Goal: Book appointment/travel/reservation

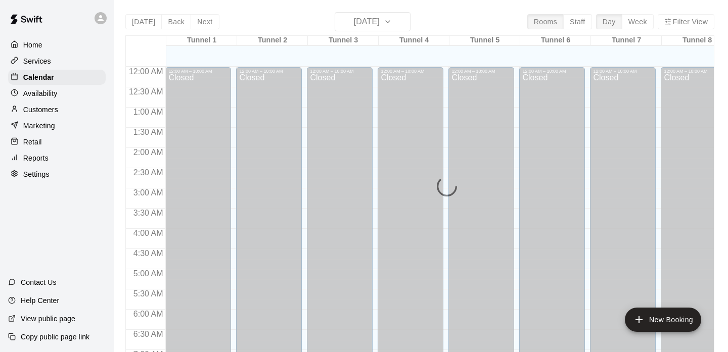
scroll to position [644, 0]
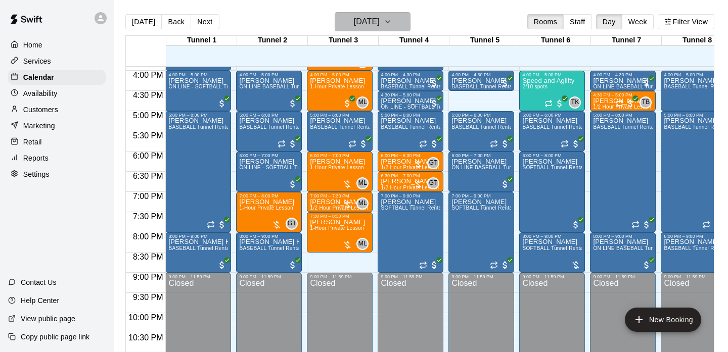
click at [356, 17] on h6 "[DATE]" at bounding box center [367, 22] width 26 height 14
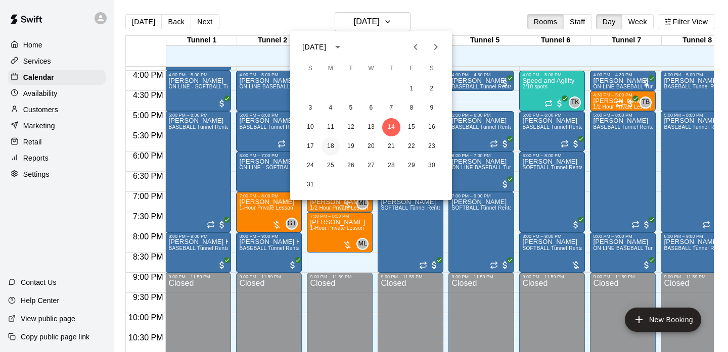
click at [331, 148] on button "18" at bounding box center [331, 147] width 18 height 18
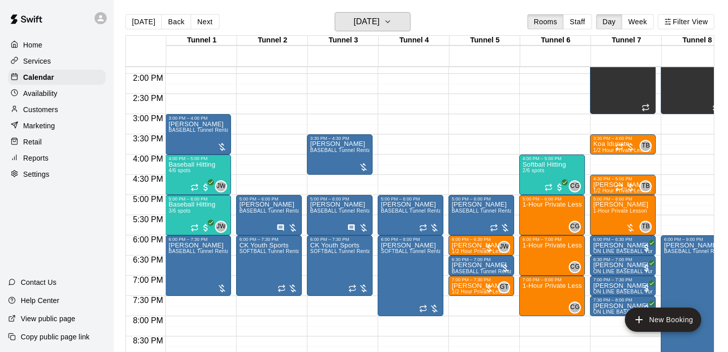
scroll to position [558, 0]
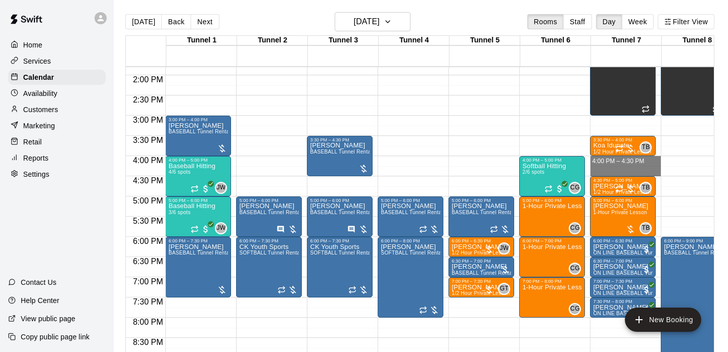
drag, startPoint x: 618, startPoint y: 162, endPoint x: 618, endPoint y: 170, distance: 7.6
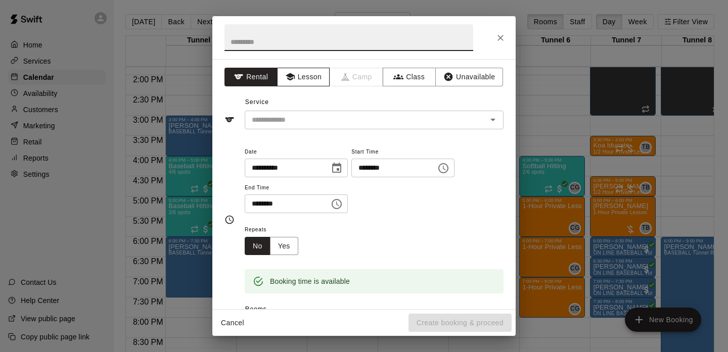
click at [310, 79] on button "Lesson" at bounding box center [303, 77] width 53 height 19
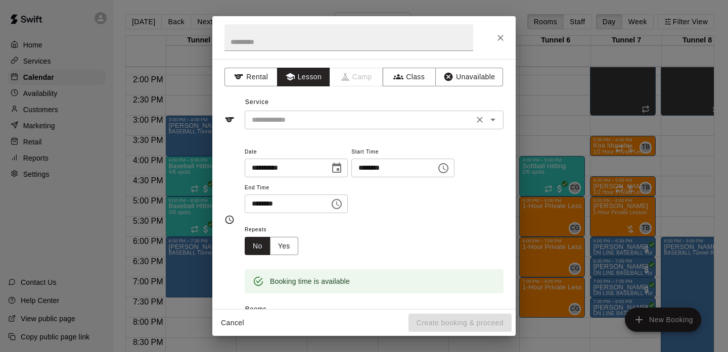
click at [305, 111] on div "​" at bounding box center [374, 120] width 259 height 19
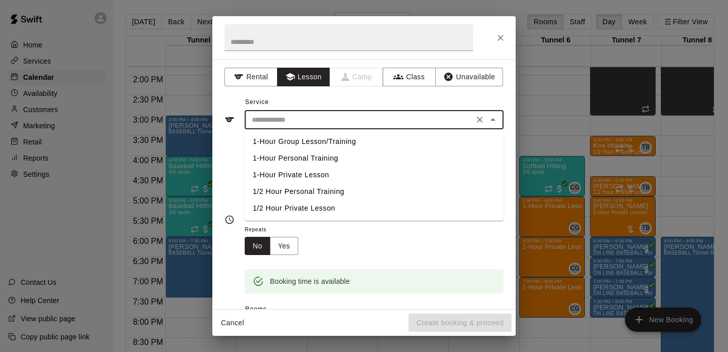
click at [308, 210] on li "1/2 Hour Private Lesson" at bounding box center [374, 208] width 259 height 17
type input "**********"
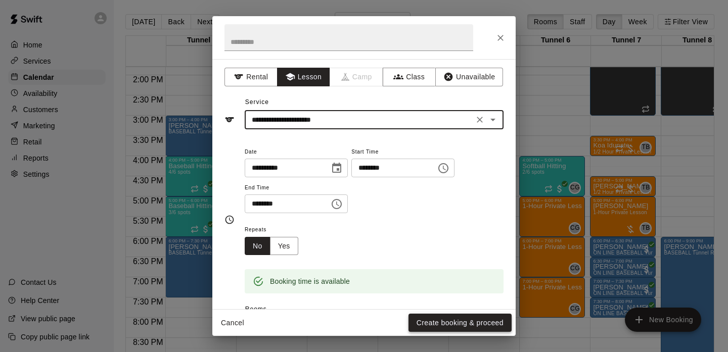
click at [464, 325] on button "Create booking & proceed" at bounding box center [459, 323] width 103 height 19
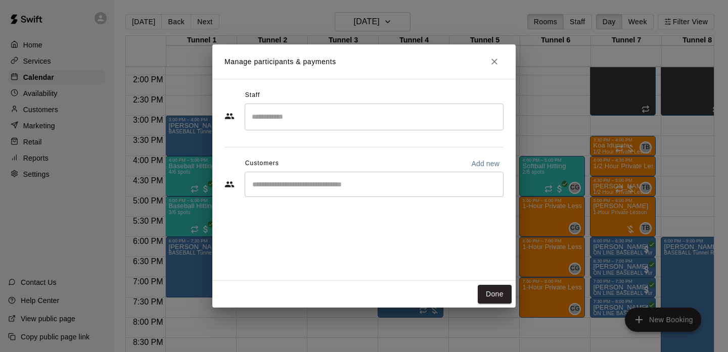
click at [283, 116] on input "Search staff" at bounding box center [374, 117] width 250 height 18
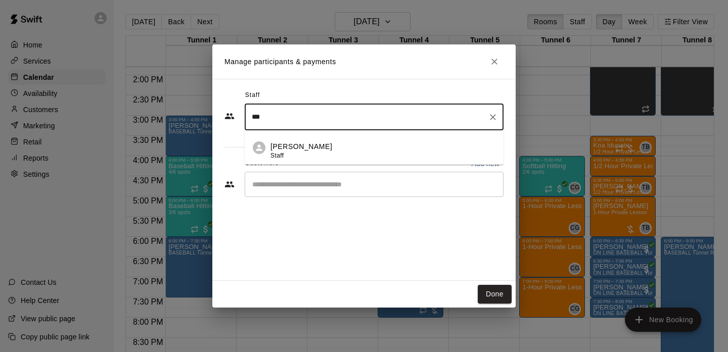
click at [287, 148] on p "[PERSON_NAME]" at bounding box center [301, 147] width 62 height 11
type input "***"
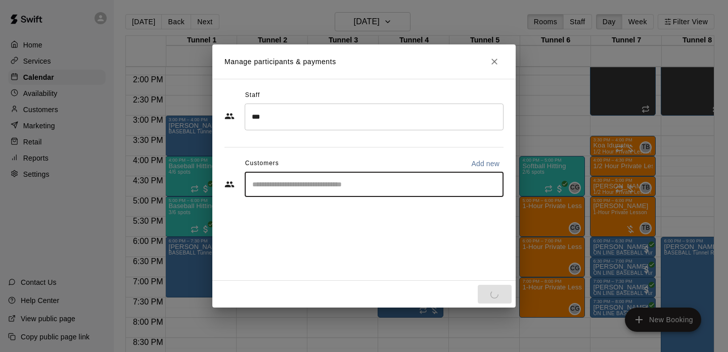
click at [288, 184] on input "Start typing to search customers..." at bounding box center [374, 184] width 250 height 10
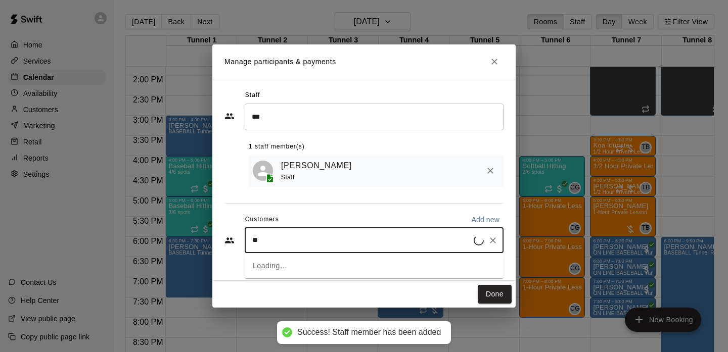
type input "*"
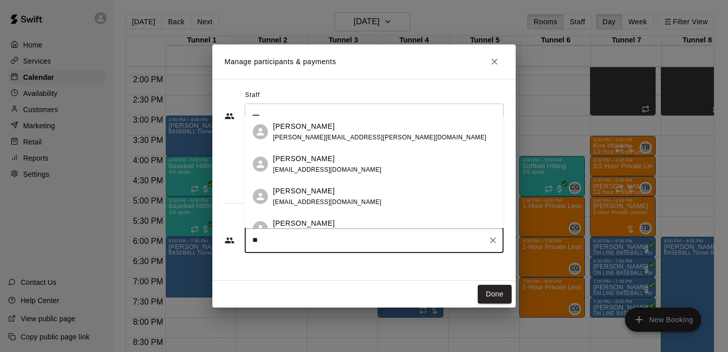
type input "*"
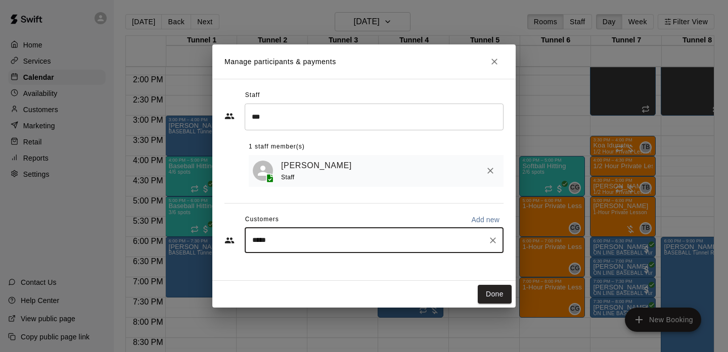
type input "*****"
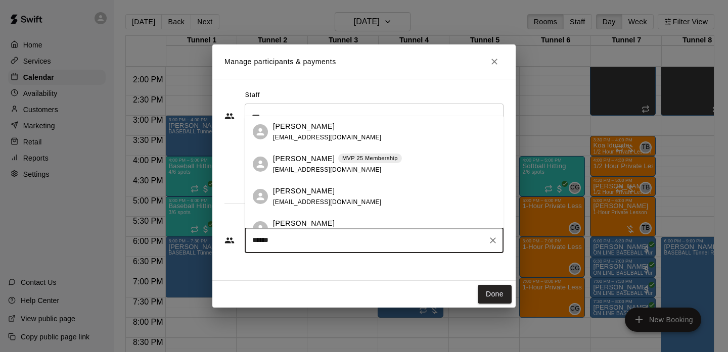
click at [335, 171] on span "[EMAIL_ADDRESS][DOMAIN_NAME]" at bounding box center [327, 169] width 109 height 7
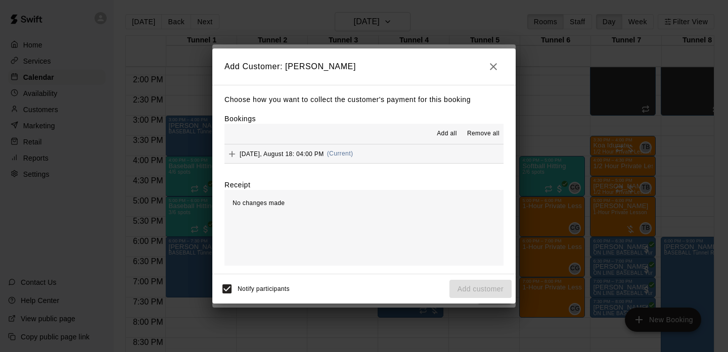
click at [310, 164] on div "Choose how you want to collect the customer's payment for this booking Bookings…" at bounding box center [363, 180] width 303 height 190
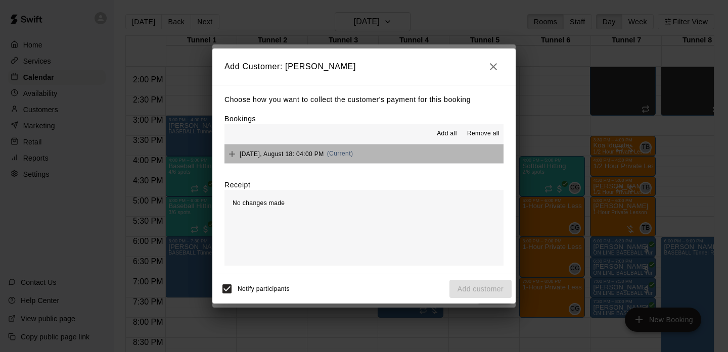
click at [310, 153] on span "[DATE], August 18: 04:00 PM" at bounding box center [282, 153] width 84 height 7
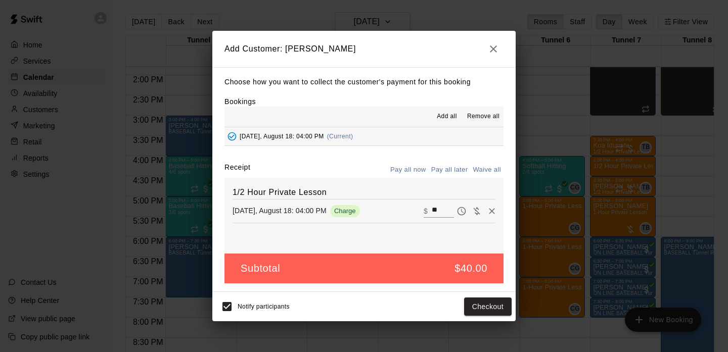
click at [455, 164] on button "Pay all later" at bounding box center [450, 170] width 42 height 16
click at [471, 308] on button "Add customer" at bounding box center [480, 307] width 62 height 19
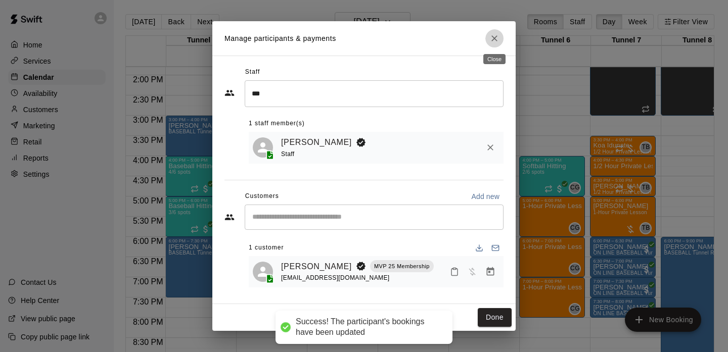
click at [492, 38] on icon "Close" at bounding box center [494, 38] width 10 height 10
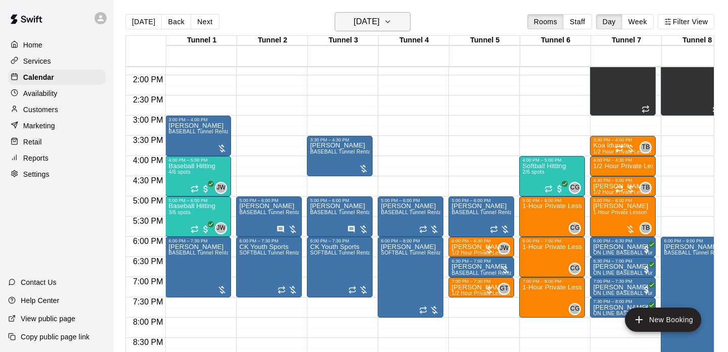
click at [370, 15] on h6 "[DATE]" at bounding box center [367, 22] width 26 height 14
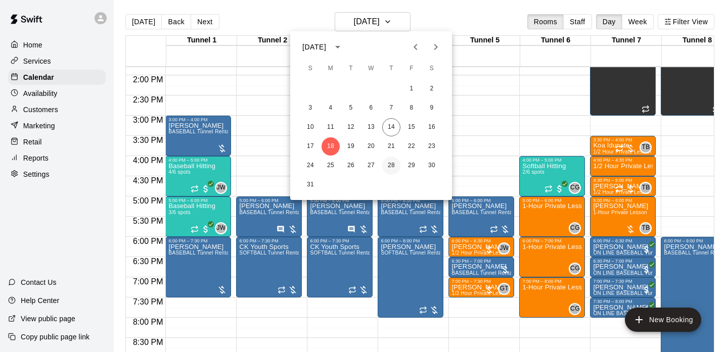
click at [393, 168] on button "28" at bounding box center [391, 166] width 18 height 18
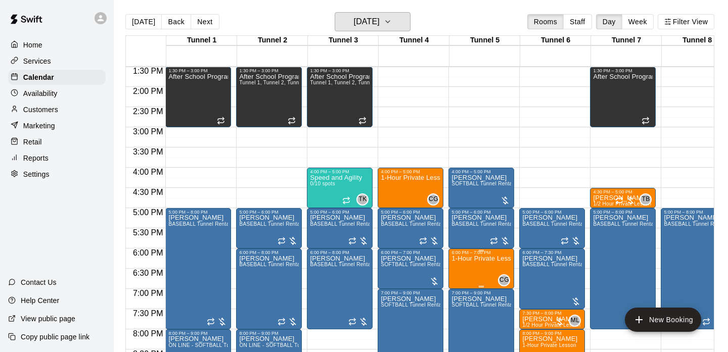
scroll to position [544, 0]
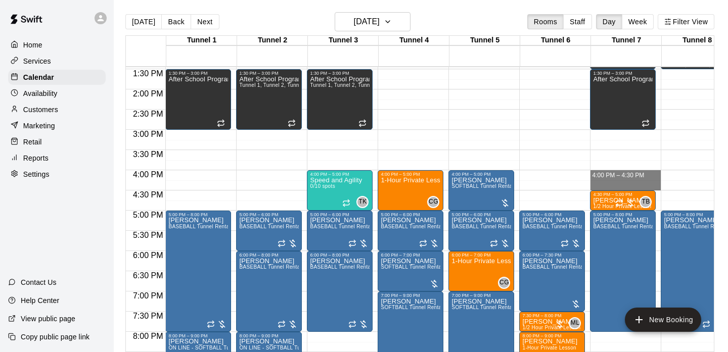
drag, startPoint x: 604, startPoint y: 171, endPoint x: 604, endPoint y: 184, distance: 12.6
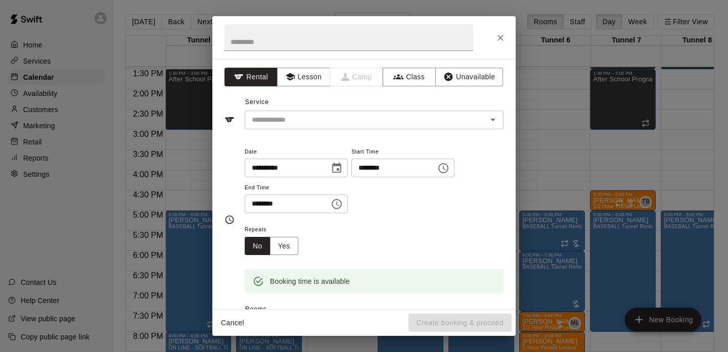
click at [300, 86] on div "**********" at bounding box center [363, 184] width 303 height 250
click at [302, 80] on button "Lesson" at bounding box center [303, 77] width 53 height 19
click at [304, 114] on input "text" at bounding box center [359, 120] width 223 height 13
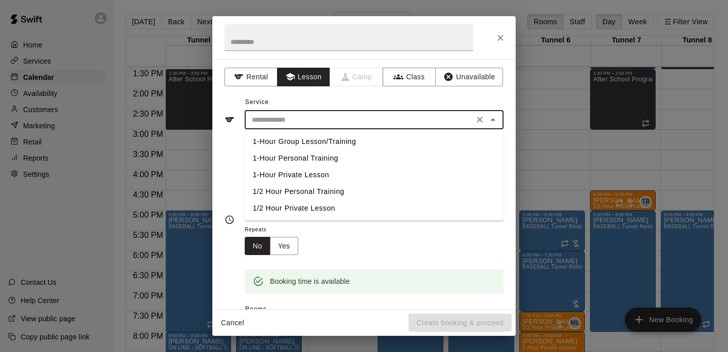
click at [310, 206] on li "1/2 Hour Private Lesson" at bounding box center [374, 208] width 259 height 17
type input "**********"
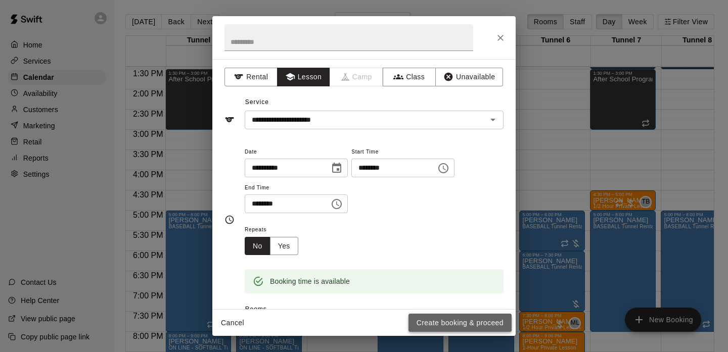
click at [458, 321] on button "Create booking & proceed" at bounding box center [459, 323] width 103 height 19
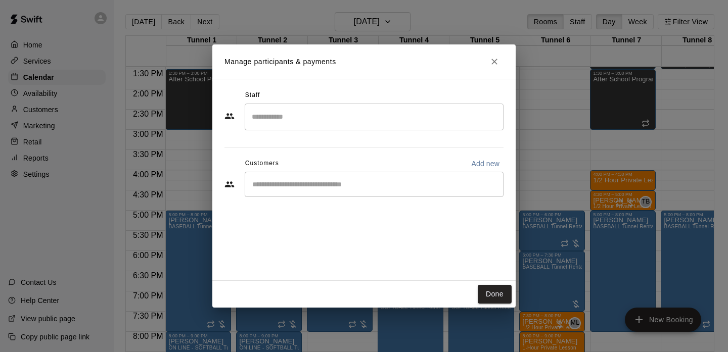
click at [307, 116] on input "Search staff" at bounding box center [374, 117] width 250 height 18
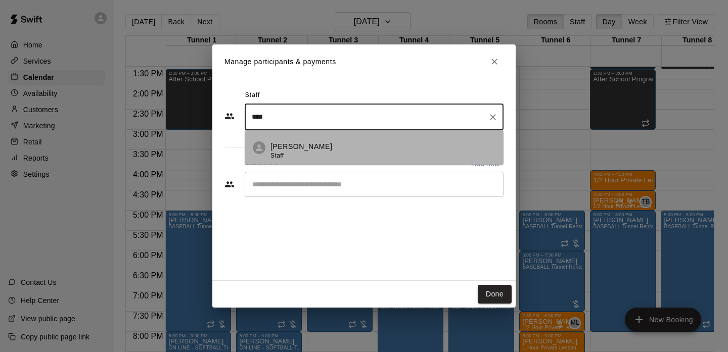
click at [306, 138] on li "[PERSON_NAME] Staff" at bounding box center [374, 147] width 259 height 34
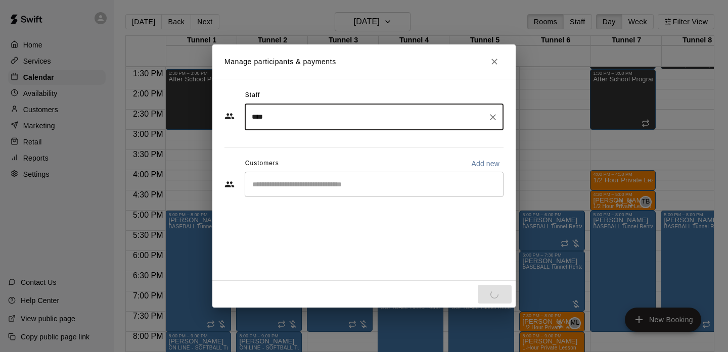
type input "****"
click at [305, 184] on input "Start typing to search customers..." at bounding box center [374, 184] width 250 height 10
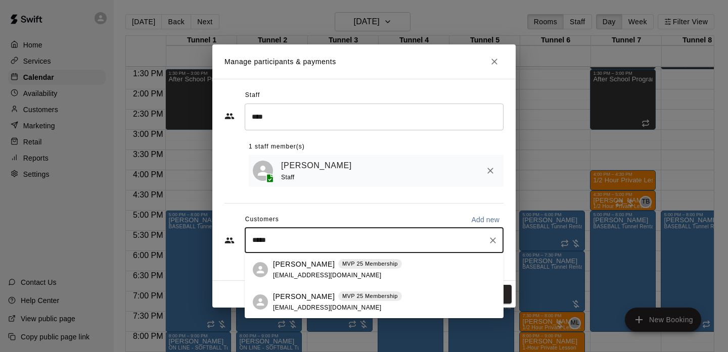
type input "******"
click at [340, 275] on span "[EMAIL_ADDRESS][DOMAIN_NAME]" at bounding box center [327, 275] width 109 height 7
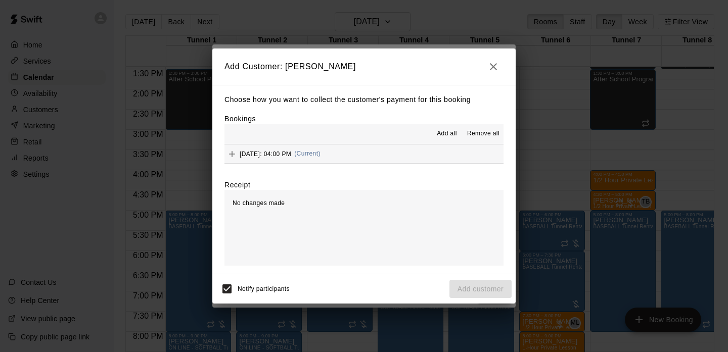
click at [325, 142] on div "Add all Remove all" at bounding box center [363, 134] width 279 height 20
click at [321, 157] on div "[DATE]: 04:00 PM (Current)" at bounding box center [272, 154] width 96 height 15
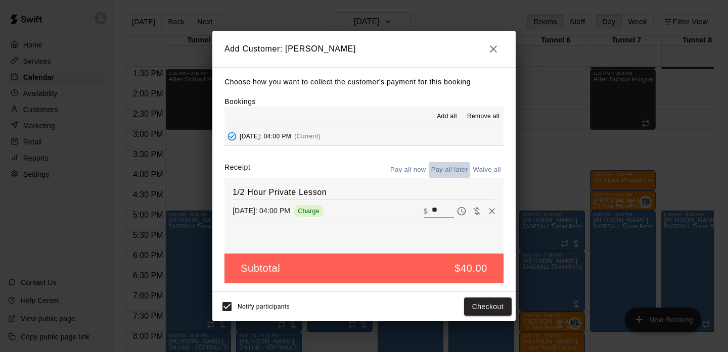
click at [464, 171] on button "Pay all later" at bounding box center [450, 170] width 42 height 16
click at [483, 306] on button "Add customer" at bounding box center [480, 307] width 62 height 19
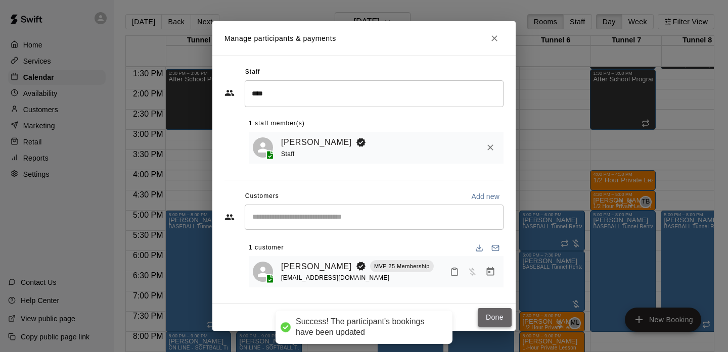
click at [495, 312] on button "Done" at bounding box center [495, 317] width 34 height 19
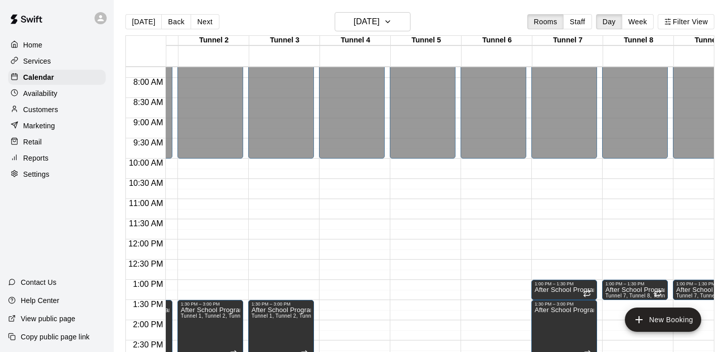
scroll to position [291, 59]
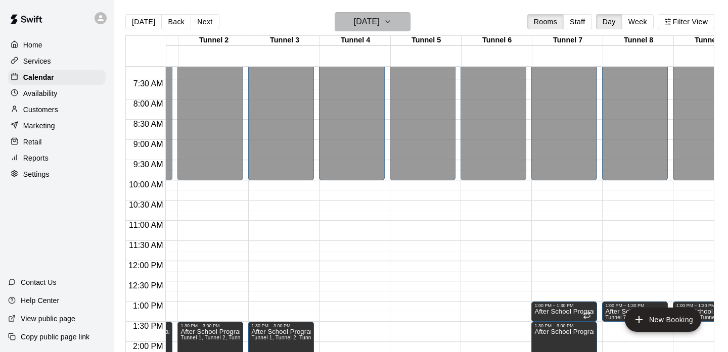
click at [380, 24] on h6 "[DATE]" at bounding box center [367, 22] width 26 height 14
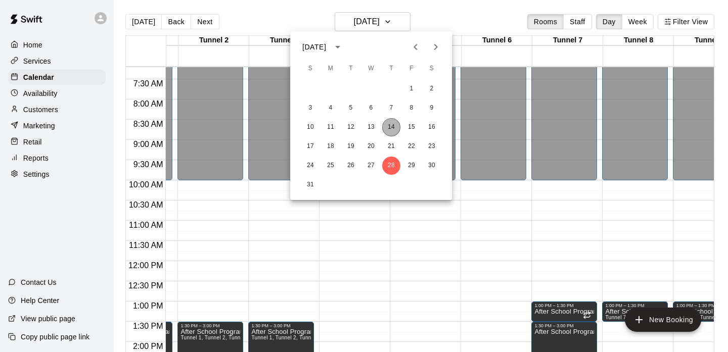
click at [392, 124] on button "14" at bounding box center [391, 127] width 18 height 18
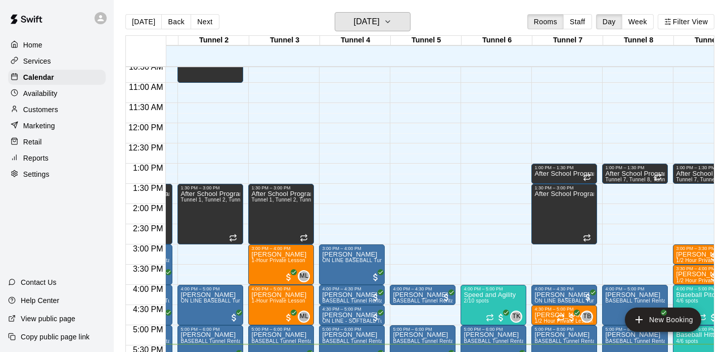
scroll to position [432, 59]
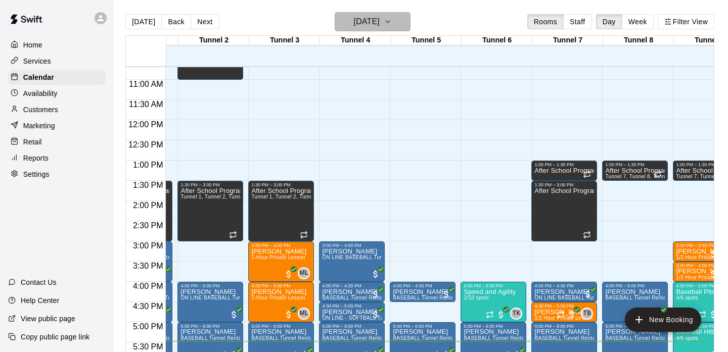
click at [375, 30] on button "[DATE]" at bounding box center [373, 21] width 76 height 19
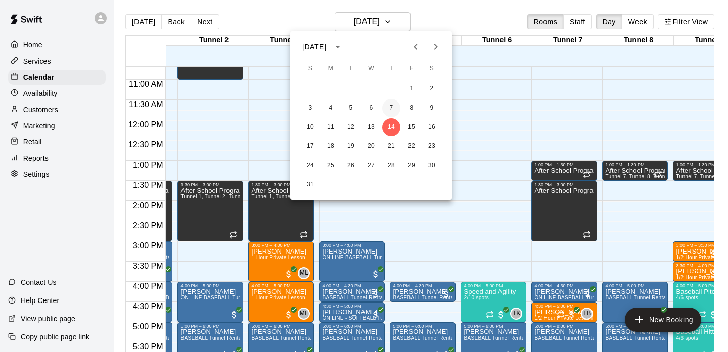
click at [391, 108] on button "7" at bounding box center [391, 108] width 18 height 18
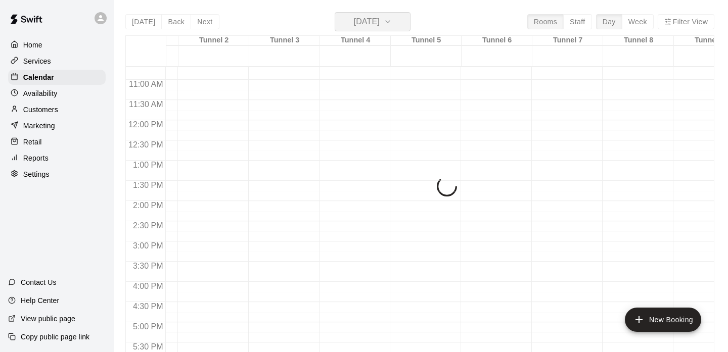
click at [380, 26] on h6 "[DATE]" at bounding box center [367, 22] width 26 height 14
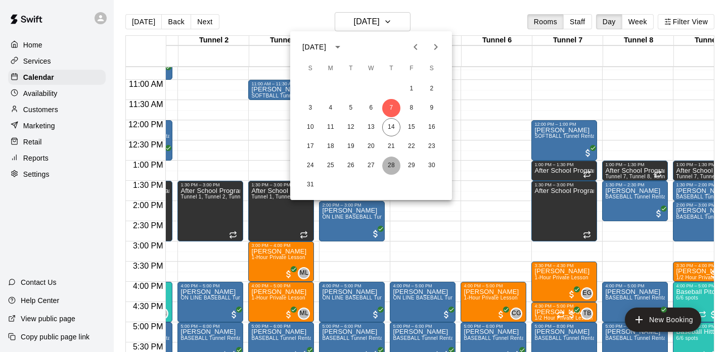
click at [390, 157] on button "28" at bounding box center [391, 166] width 18 height 18
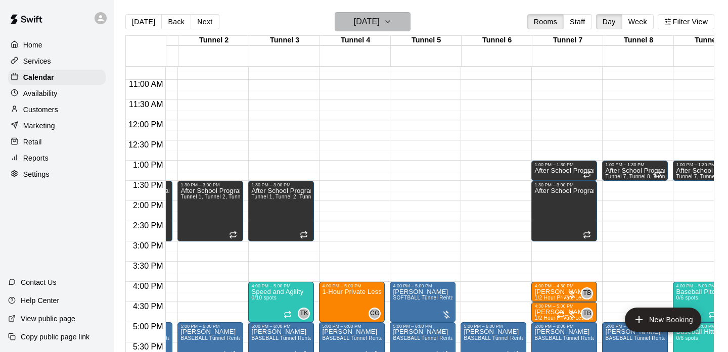
click at [380, 26] on h6 "[DATE]" at bounding box center [367, 22] width 26 height 14
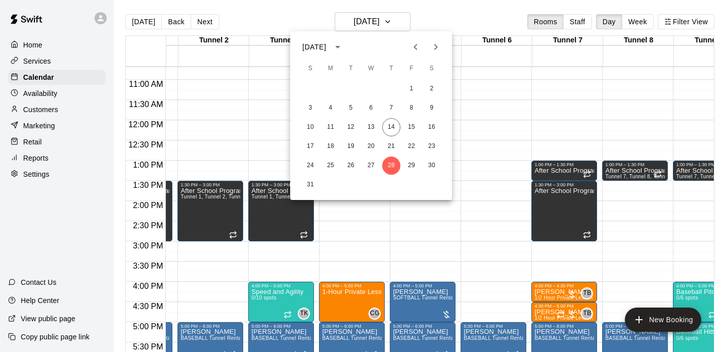
click at [406, 6] on div at bounding box center [364, 176] width 728 height 352
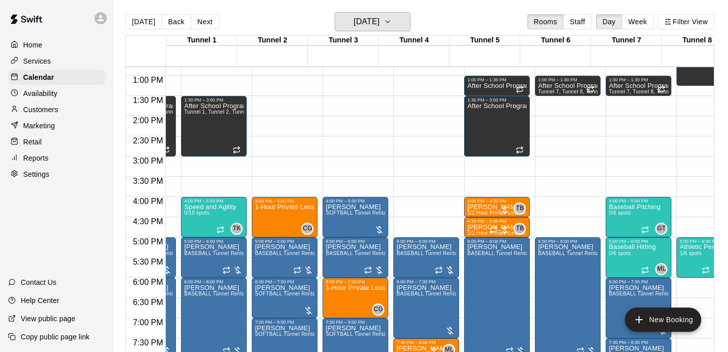
scroll to position [0, 160]
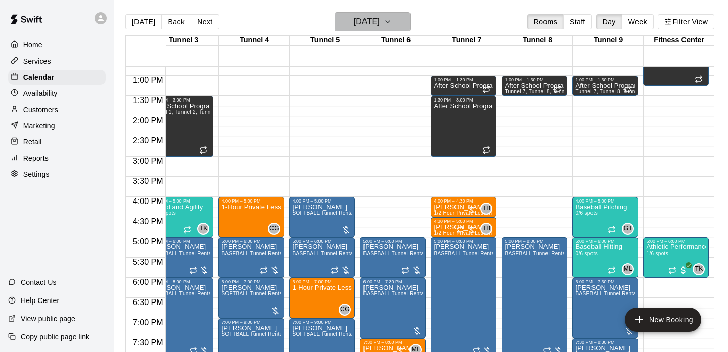
click at [380, 21] on h6 "[DATE]" at bounding box center [367, 22] width 26 height 14
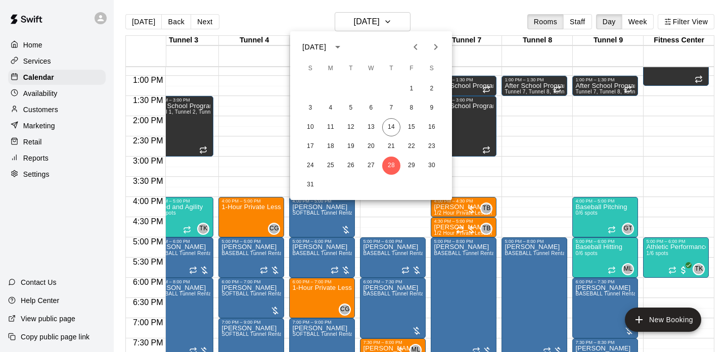
click at [433, 33] on div "[DATE] S M T W T F S 1 2 3 4 5 6 7 8 9 10 11 12 13 14 15 16 17 18 19 20 21 22 2…" at bounding box center [371, 115] width 162 height 169
click at [433, 43] on icon "Next month" at bounding box center [436, 47] width 12 height 12
click at [399, 82] on div "1 2 3 4 5 6" at bounding box center [371, 89] width 162 height 18
click at [395, 85] on button "4" at bounding box center [391, 89] width 18 height 18
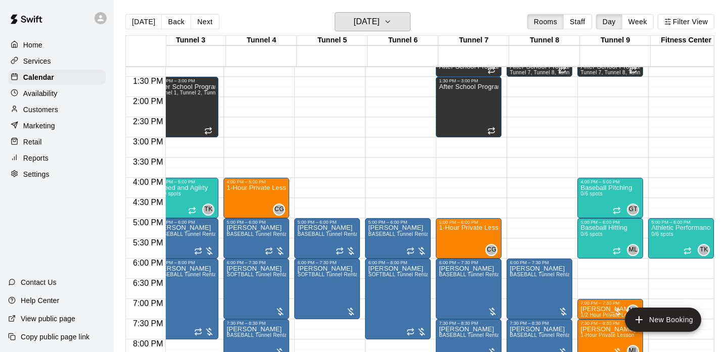
scroll to position [536, 151]
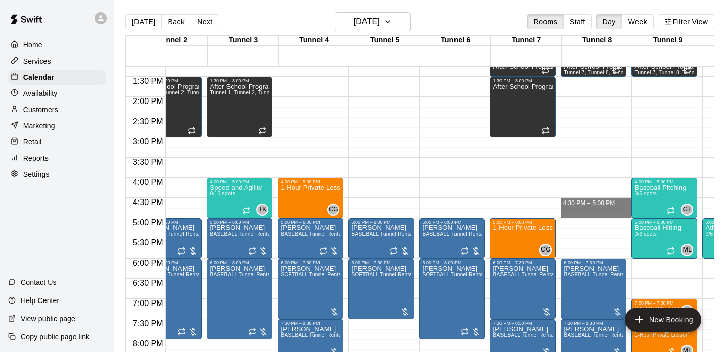
drag, startPoint x: 579, startPoint y: 201, endPoint x: 579, endPoint y: 211, distance: 10.1
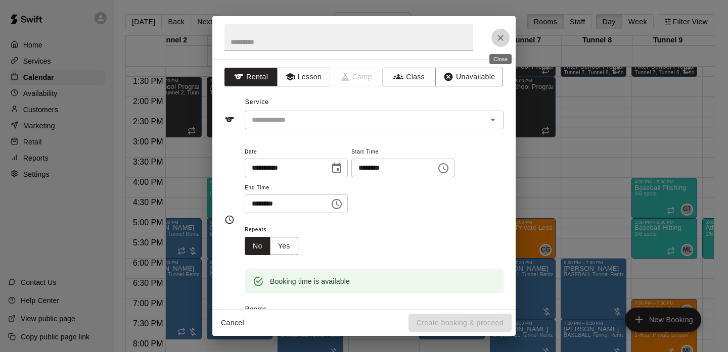
click at [496, 42] on icon "Close" at bounding box center [500, 38] width 10 height 10
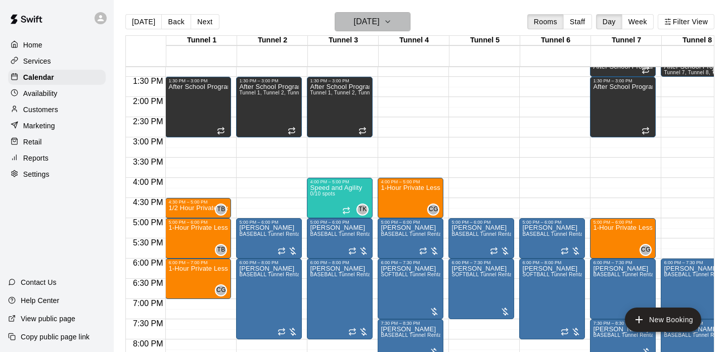
click at [373, 27] on h6 "[DATE]" at bounding box center [367, 22] width 26 height 14
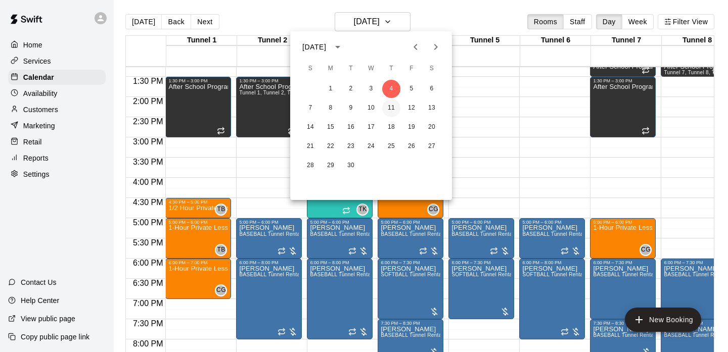
click at [397, 108] on button "11" at bounding box center [391, 108] width 18 height 18
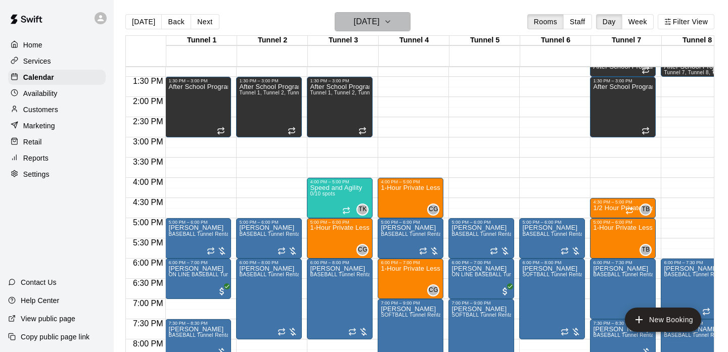
click at [380, 25] on h6 "[DATE]" at bounding box center [367, 22] width 26 height 14
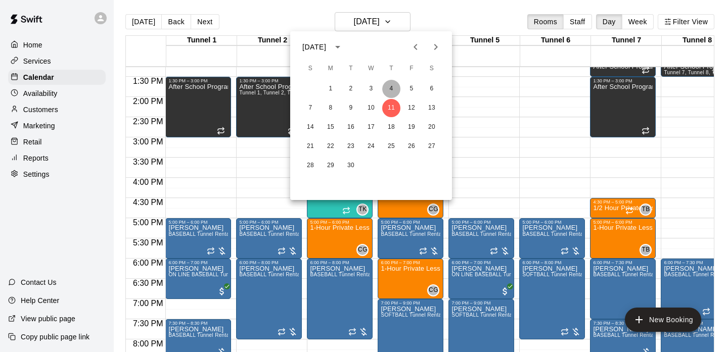
click at [387, 90] on button "4" at bounding box center [391, 89] width 18 height 18
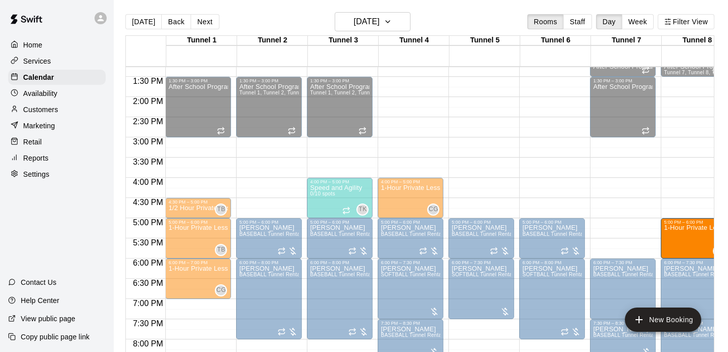
drag, startPoint x: 625, startPoint y: 238, endPoint x: 673, endPoint y: 241, distance: 47.6
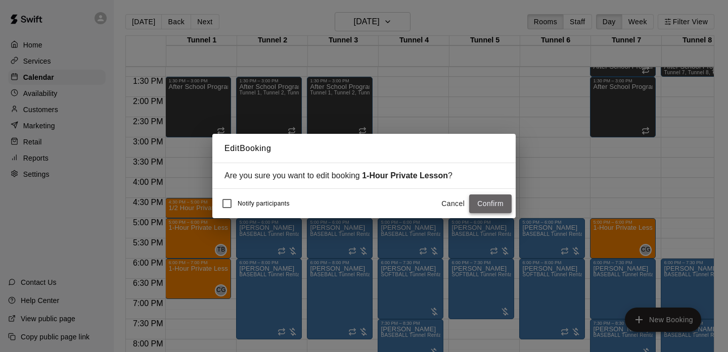
click at [482, 207] on button "Confirm" at bounding box center [490, 204] width 42 height 19
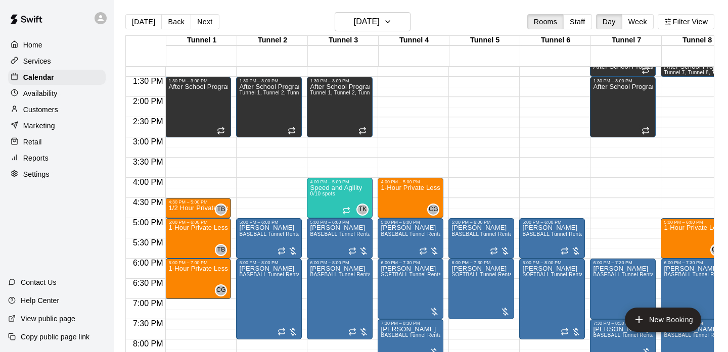
click at [199, 208] on p "1/2 Hour Private Lesson" at bounding box center [198, 208] width 60 height 0
click at [199, 208] on div at bounding box center [364, 176] width 728 height 352
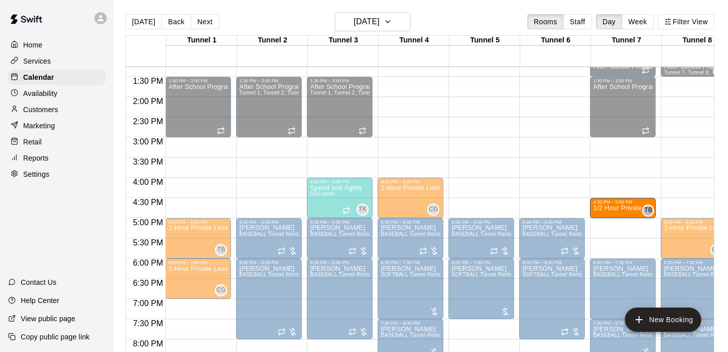
drag, startPoint x: 199, startPoint y: 208, endPoint x: 616, endPoint y: 209, distance: 416.6
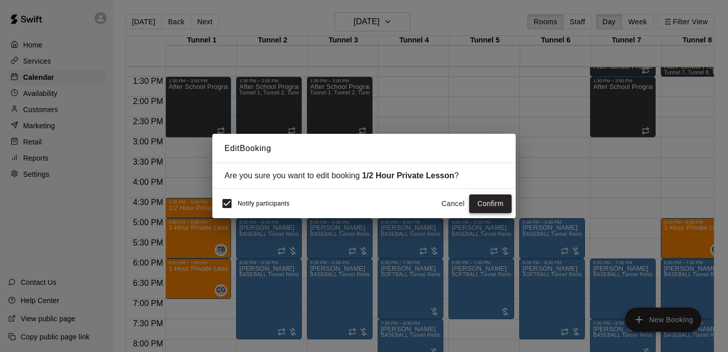
click at [483, 204] on button "Confirm" at bounding box center [490, 204] width 42 height 19
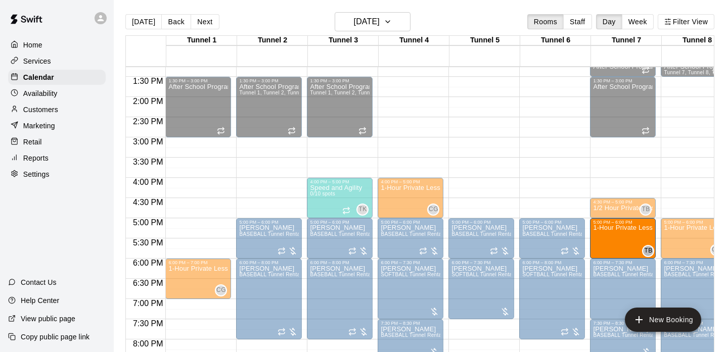
drag, startPoint x: 193, startPoint y: 235, endPoint x: 624, endPoint y: 240, distance: 431.8
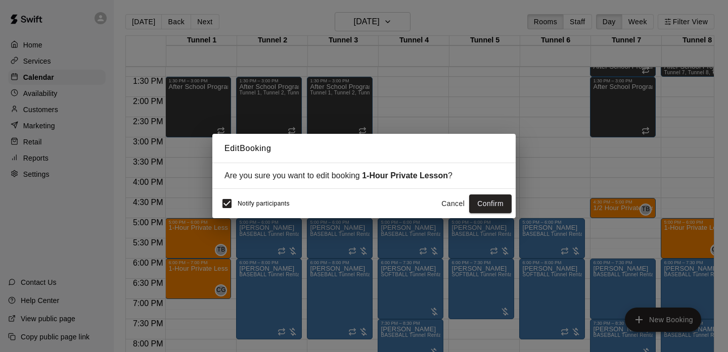
click at [215, 205] on div "Notify participants Cancel Confirm" at bounding box center [363, 203] width 303 height 29
click at [483, 207] on button "Confirm" at bounding box center [490, 204] width 42 height 19
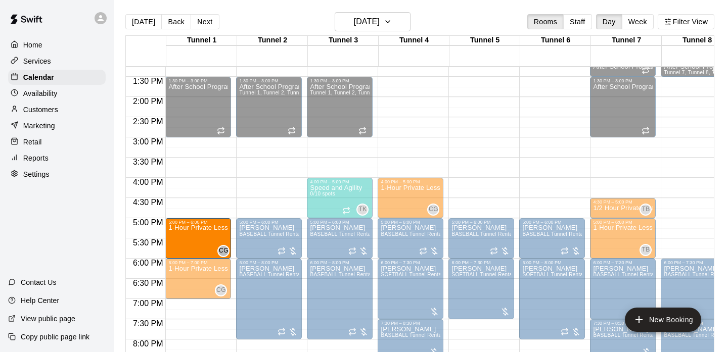
drag, startPoint x: 694, startPoint y: 241, endPoint x: 194, endPoint y: 245, distance: 500.0
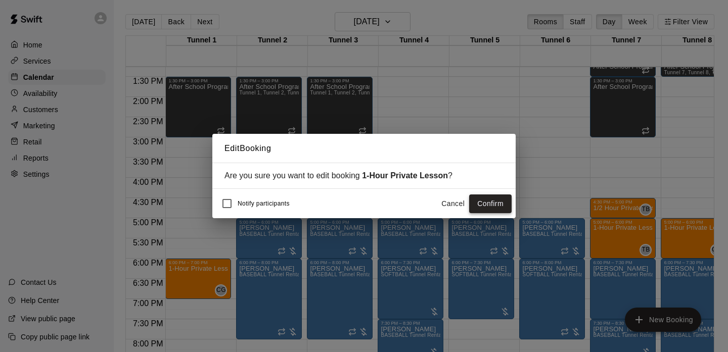
click at [503, 207] on button "Confirm" at bounding box center [490, 204] width 42 height 19
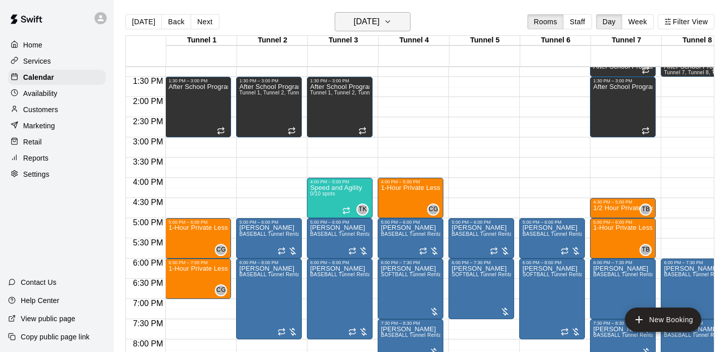
click at [380, 23] on h6 "[DATE]" at bounding box center [367, 22] width 26 height 14
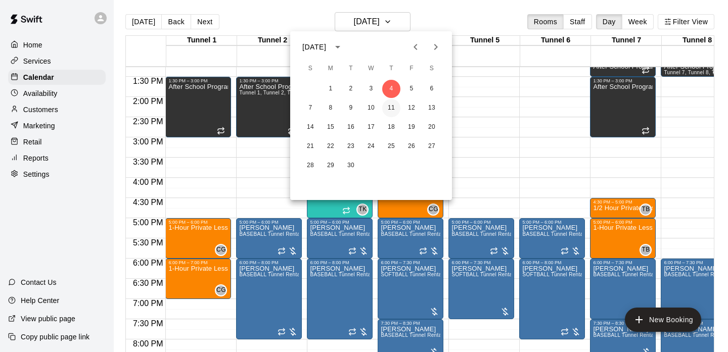
click at [392, 105] on button "11" at bounding box center [391, 108] width 18 height 18
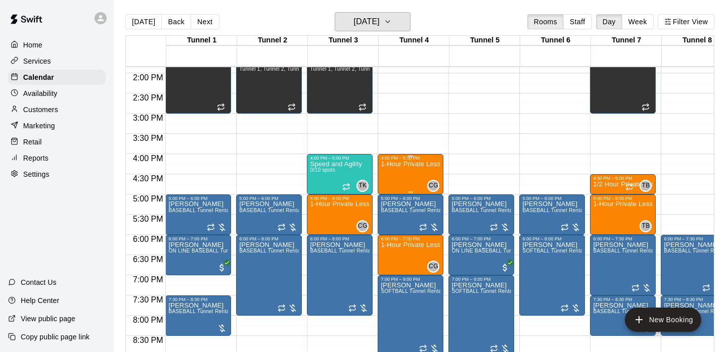
scroll to position [557, 0]
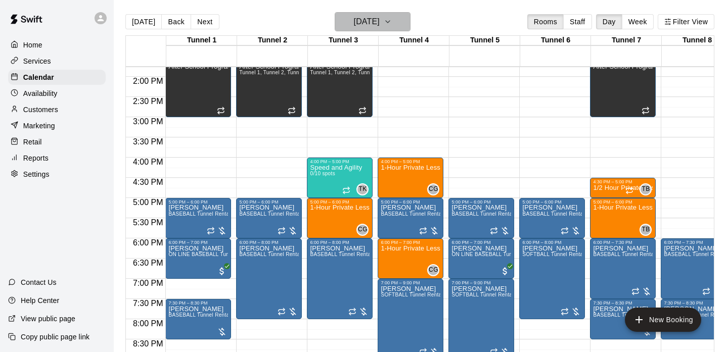
click at [380, 23] on h6 "[DATE]" at bounding box center [367, 22] width 26 height 14
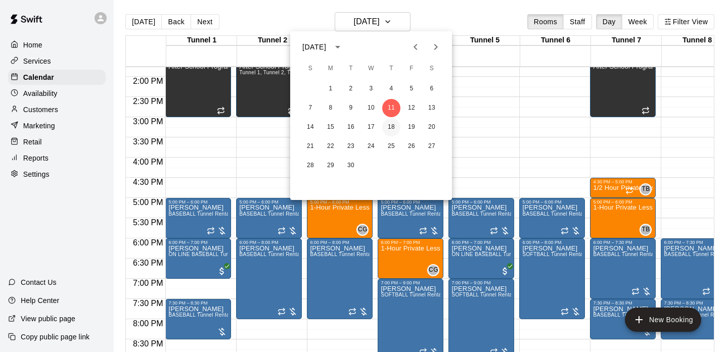
click at [394, 124] on button "18" at bounding box center [391, 127] width 18 height 18
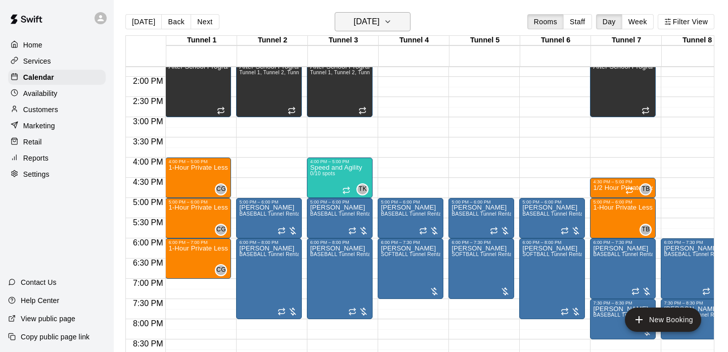
click at [380, 25] on h6 "[DATE]" at bounding box center [367, 22] width 26 height 14
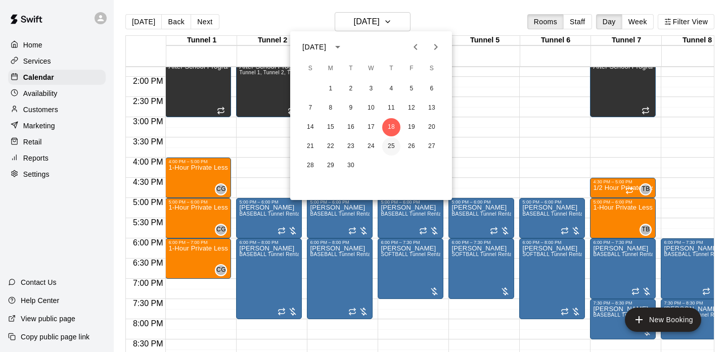
click at [393, 154] on button "25" at bounding box center [391, 147] width 18 height 18
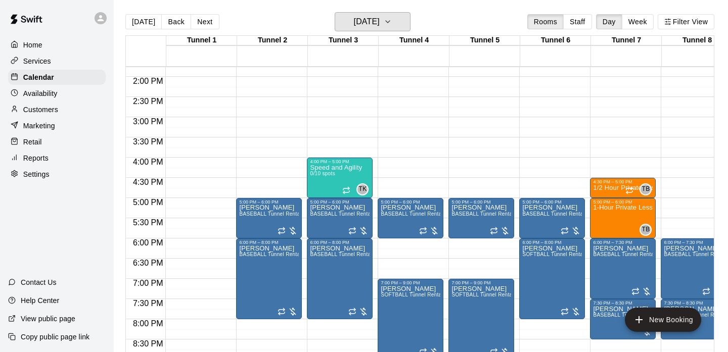
click at [380, 18] on h6 "[DATE]" at bounding box center [367, 22] width 26 height 14
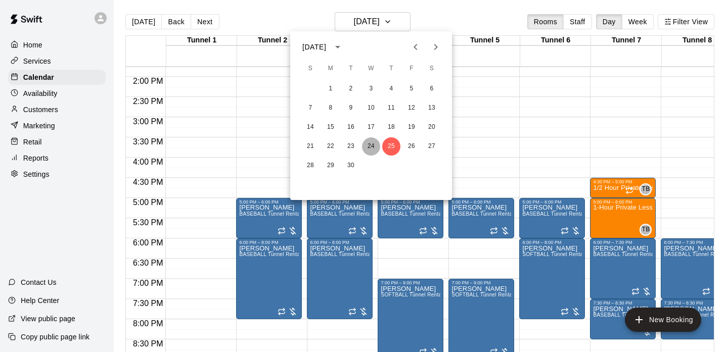
click at [371, 144] on button "24" at bounding box center [371, 147] width 18 height 18
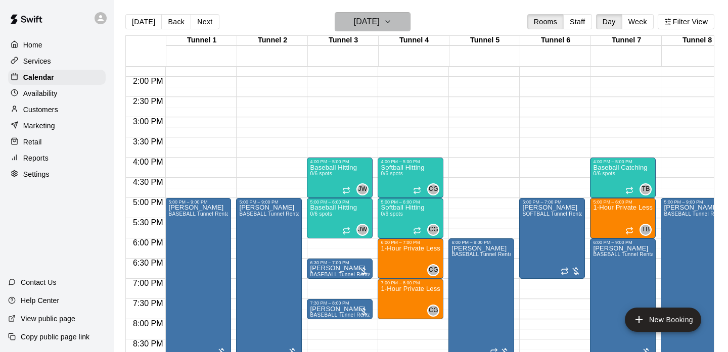
click at [358, 20] on h6 "[DATE]" at bounding box center [367, 22] width 26 height 14
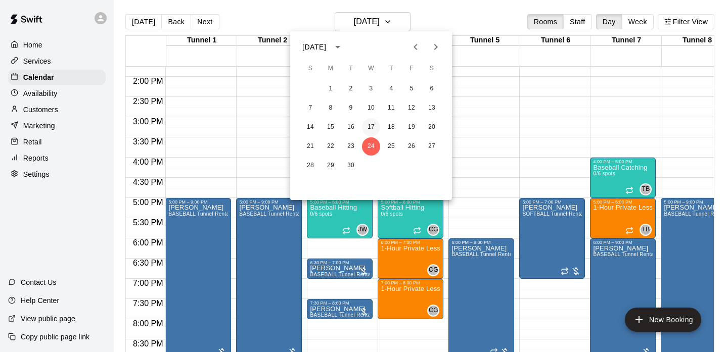
click at [374, 123] on button "17" at bounding box center [371, 127] width 18 height 18
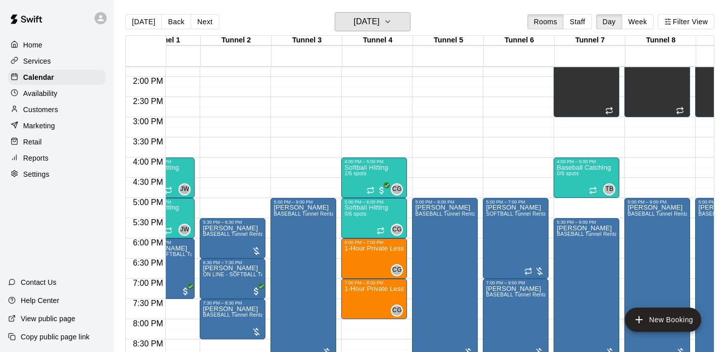
scroll to position [557, 20]
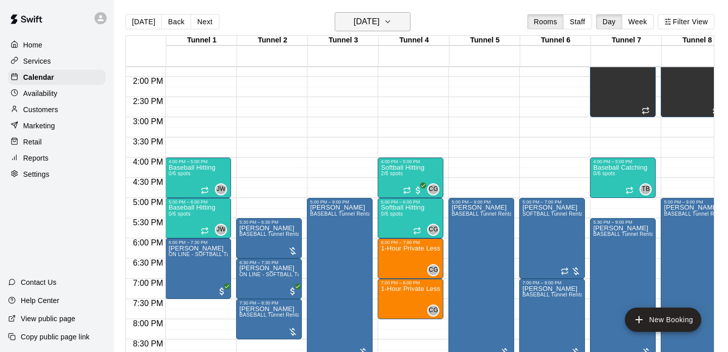
click at [380, 20] on h6 "[DATE]" at bounding box center [367, 22] width 26 height 14
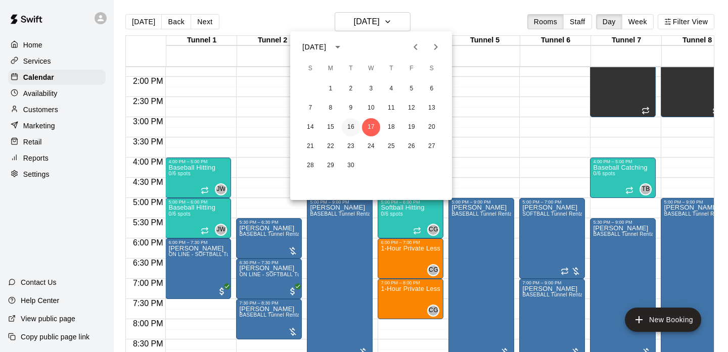
click at [350, 126] on button "16" at bounding box center [351, 127] width 18 height 18
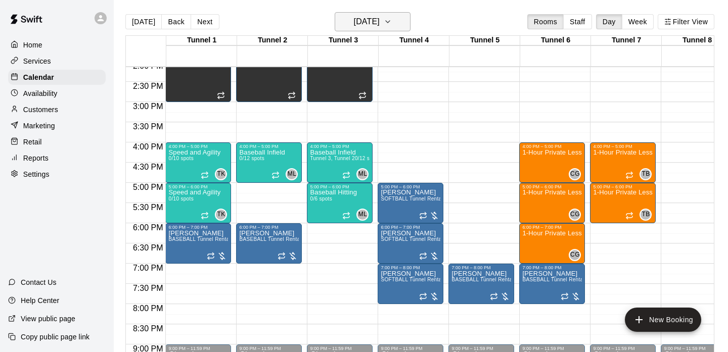
click at [380, 15] on h6 "[DATE]" at bounding box center [367, 22] width 26 height 14
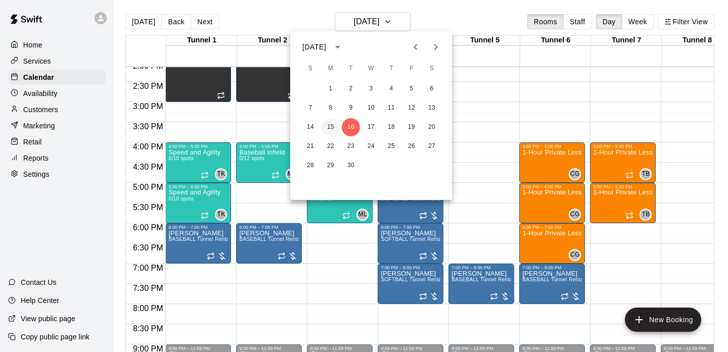
click at [329, 131] on button "15" at bounding box center [331, 127] width 18 height 18
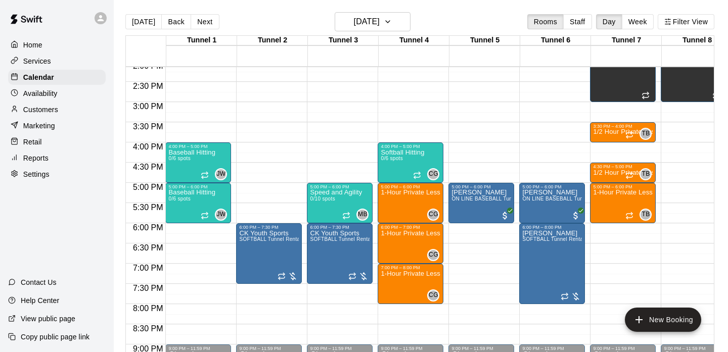
click at [280, 10] on main "[DATE] Back [DATE][DATE] Rooms Staff Day Week Filter View Tunnel 1 15 [GEOGRAPH…" at bounding box center [421, 184] width 614 height 369
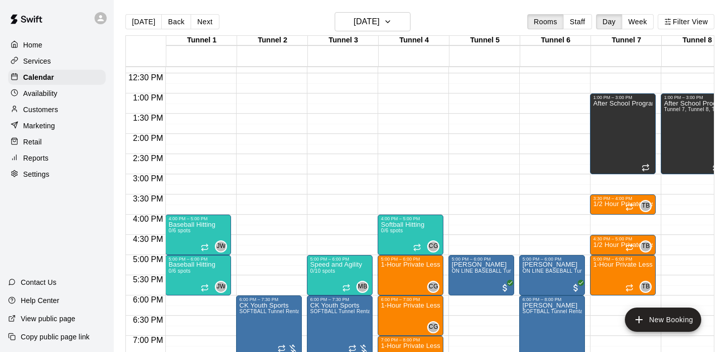
scroll to position [498, 0]
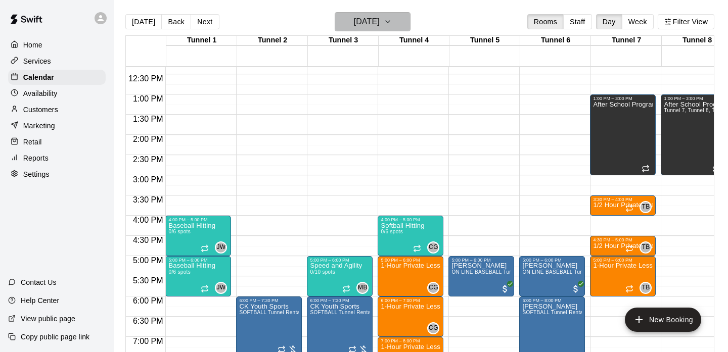
click at [369, 15] on h6 "[DATE]" at bounding box center [367, 22] width 26 height 14
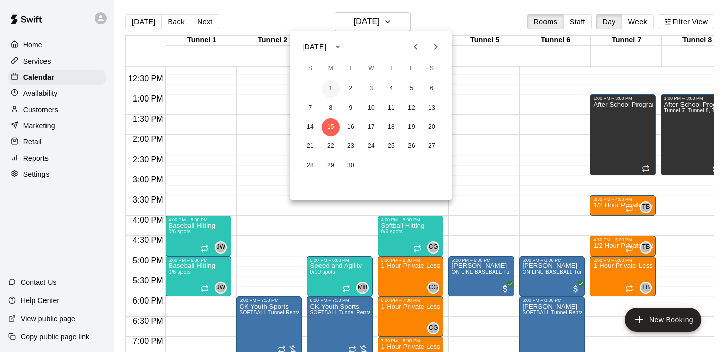
click at [329, 89] on button "1" at bounding box center [331, 89] width 18 height 18
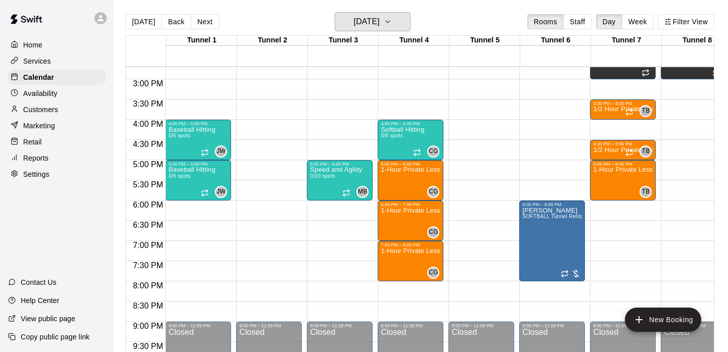
scroll to position [595, 0]
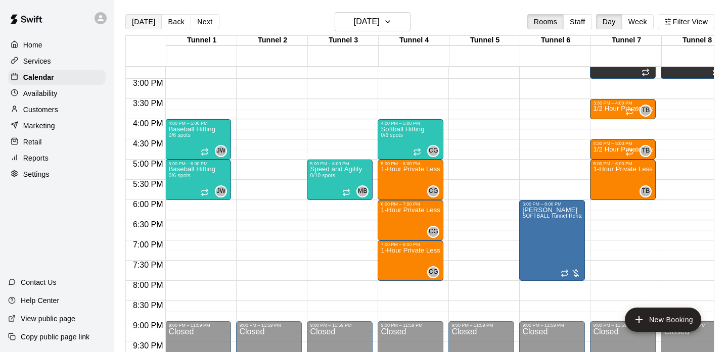
click at [149, 22] on button "[DATE]" at bounding box center [143, 21] width 36 height 15
